Goal: Transaction & Acquisition: Purchase product/service

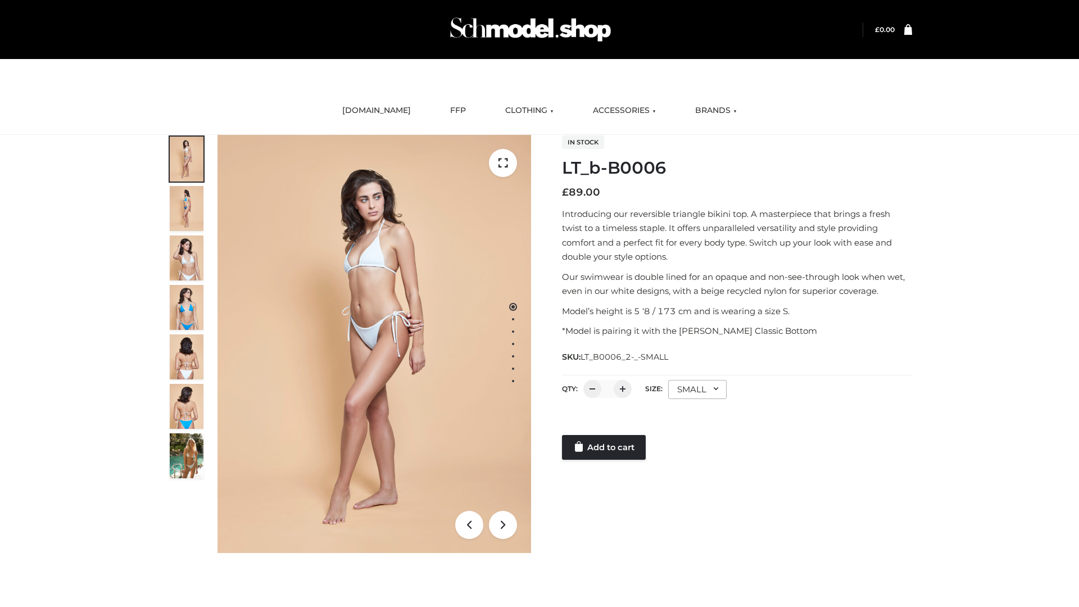
click at [605, 448] on link "Add to cart" at bounding box center [604, 447] width 84 height 25
